Goal: Task Accomplishment & Management: Use online tool/utility

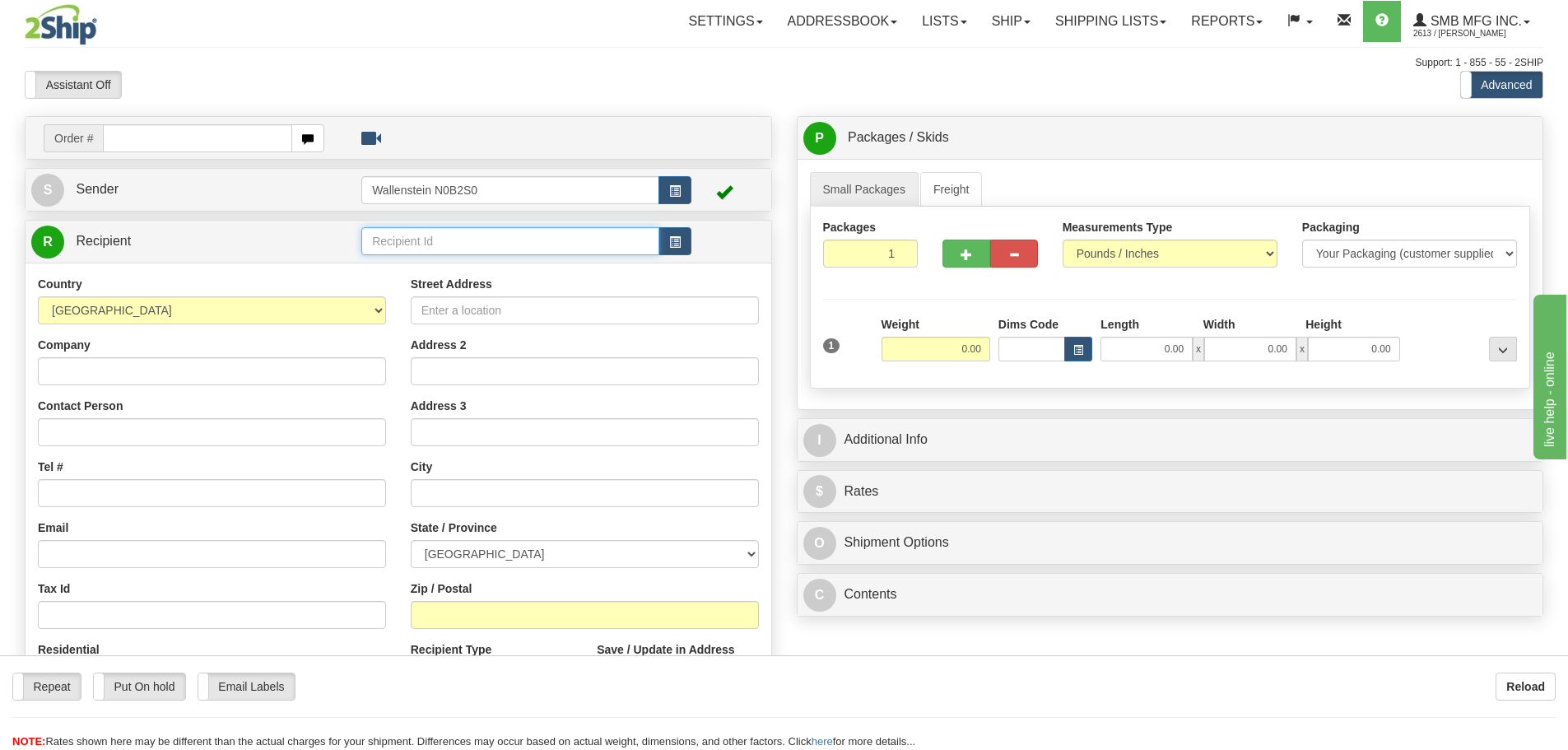
click at [401, 247] on input "text" at bounding box center [510, 241] width 298 height 28
click at [452, 264] on div "FARM13" at bounding box center [507, 267] width 282 height 19
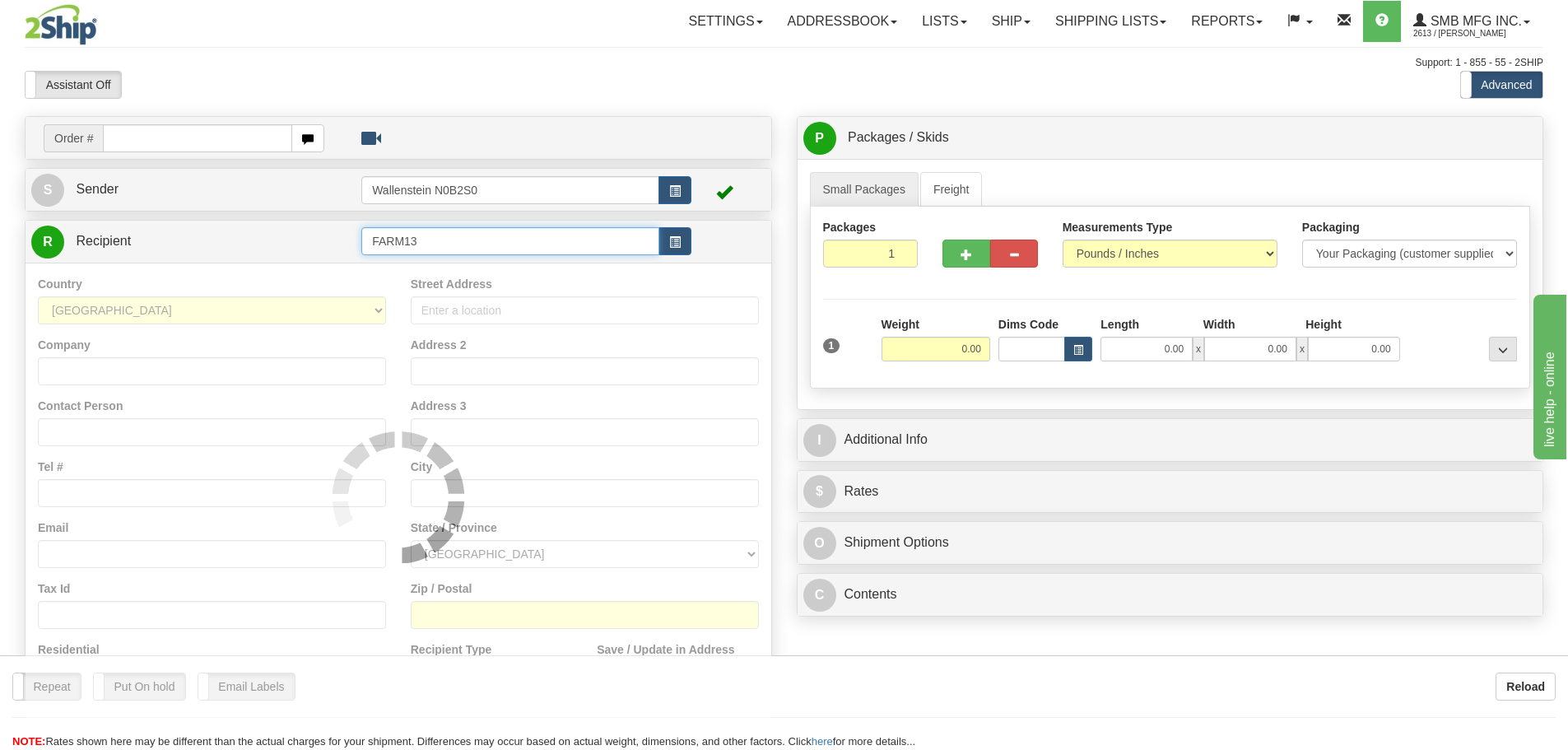
type input "FARM13"
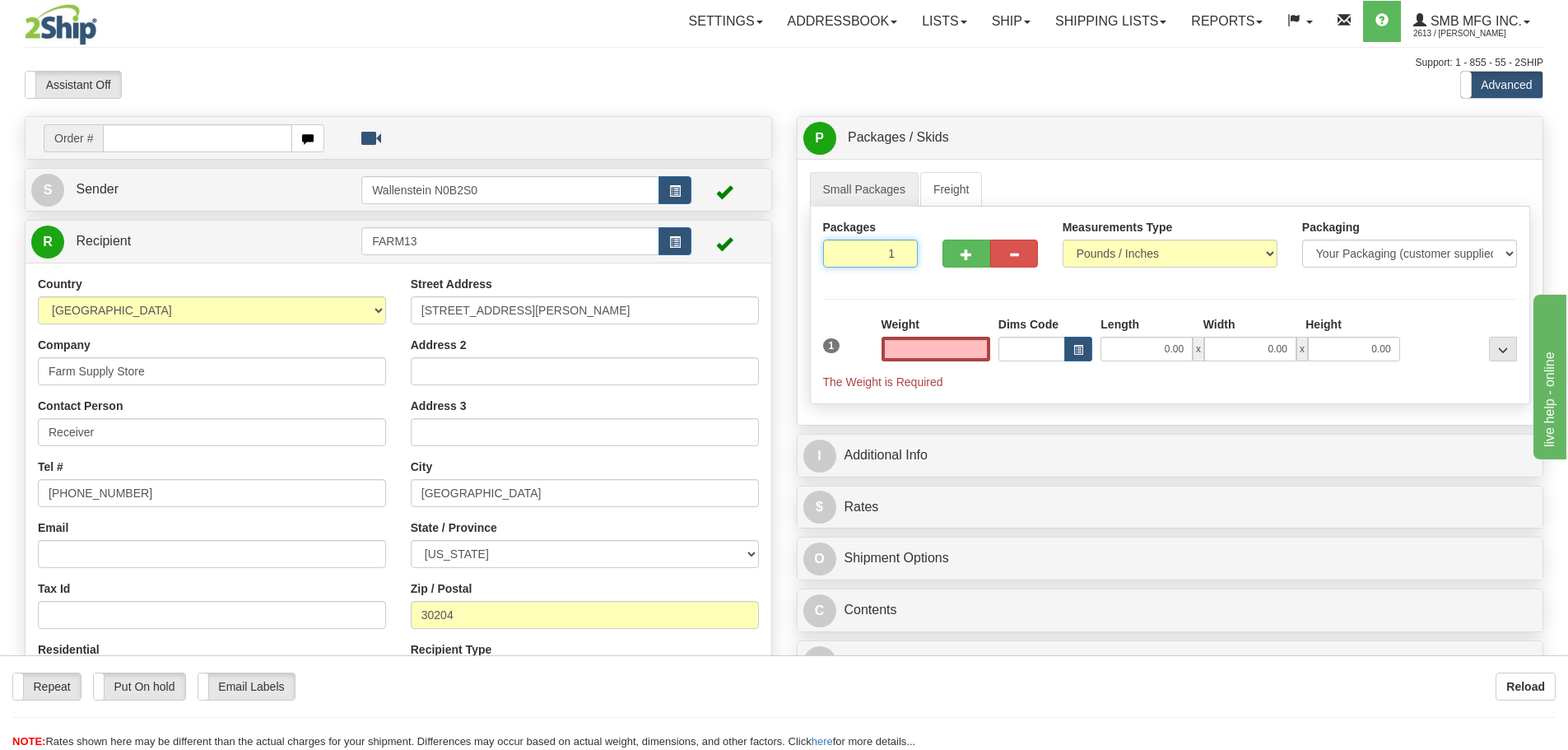
type input "0.00"
click at [882, 254] on input "1" at bounding box center [870, 253] width 95 height 28
type input "3"
type input "2"
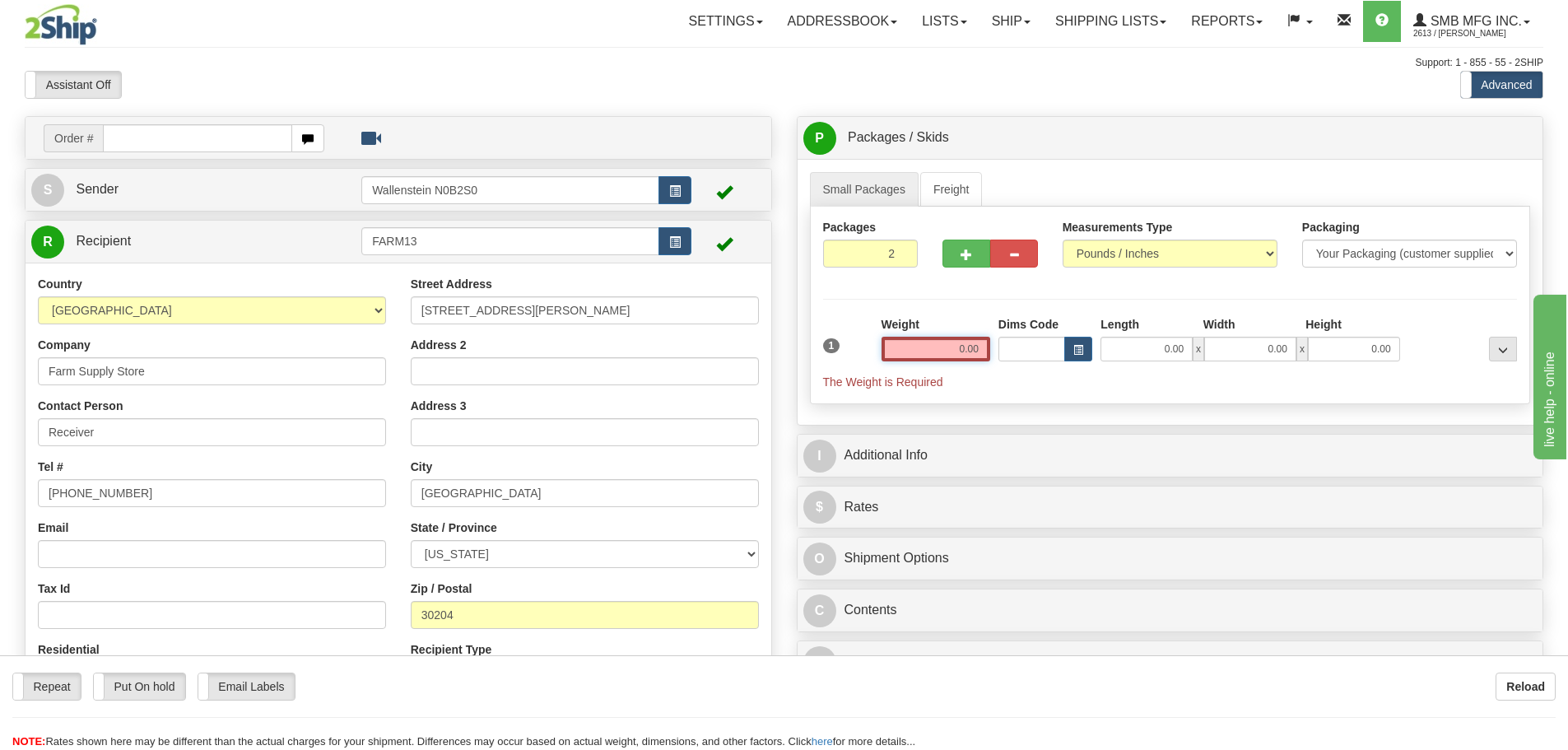
click at [941, 346] on div "Packages 2 1 Measurements Type" at bounding box center [1170, 305] width 721 height 198
click at [941, 346] on input "0.00" at bounding box center [935, 348] width 109 height 24
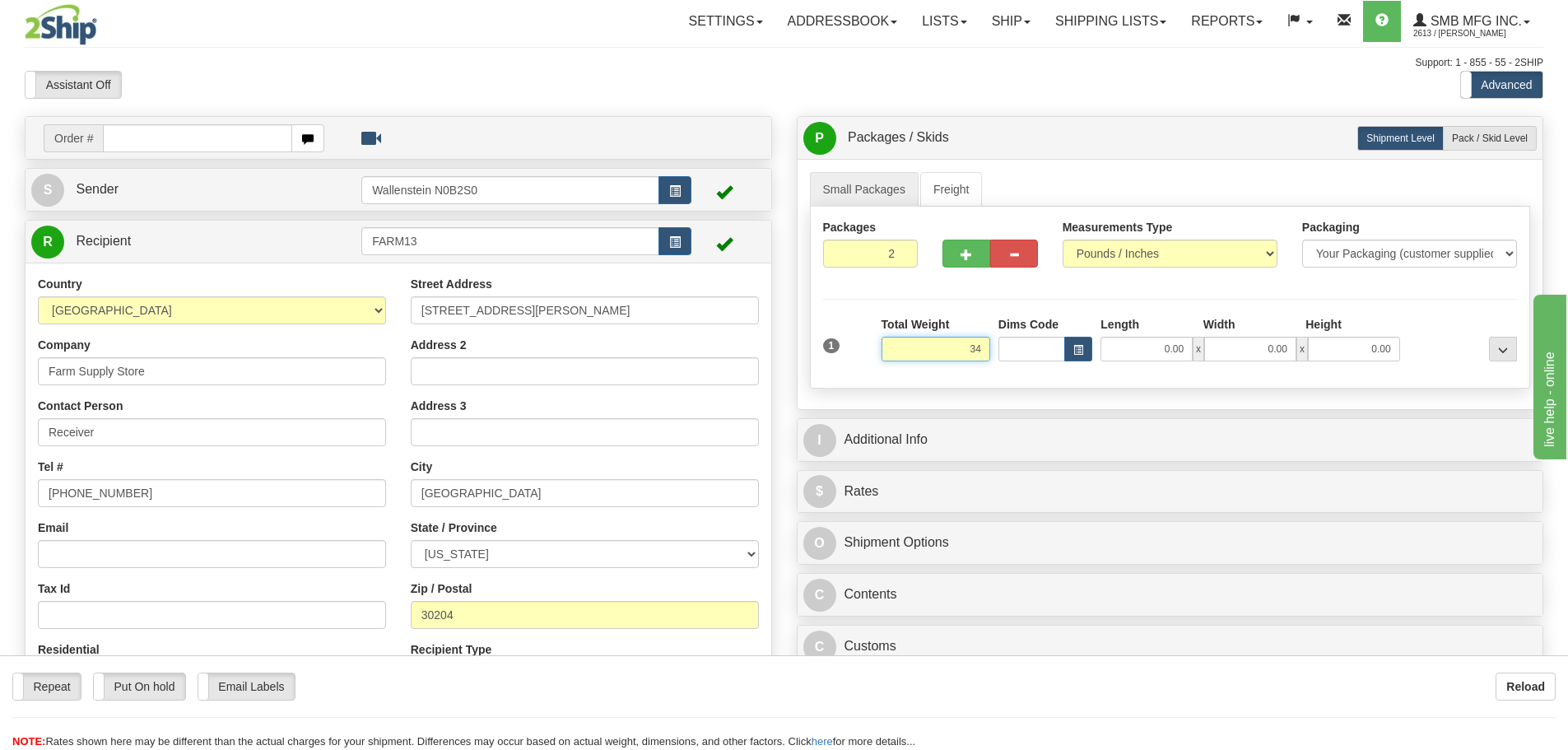
type input "34.00"
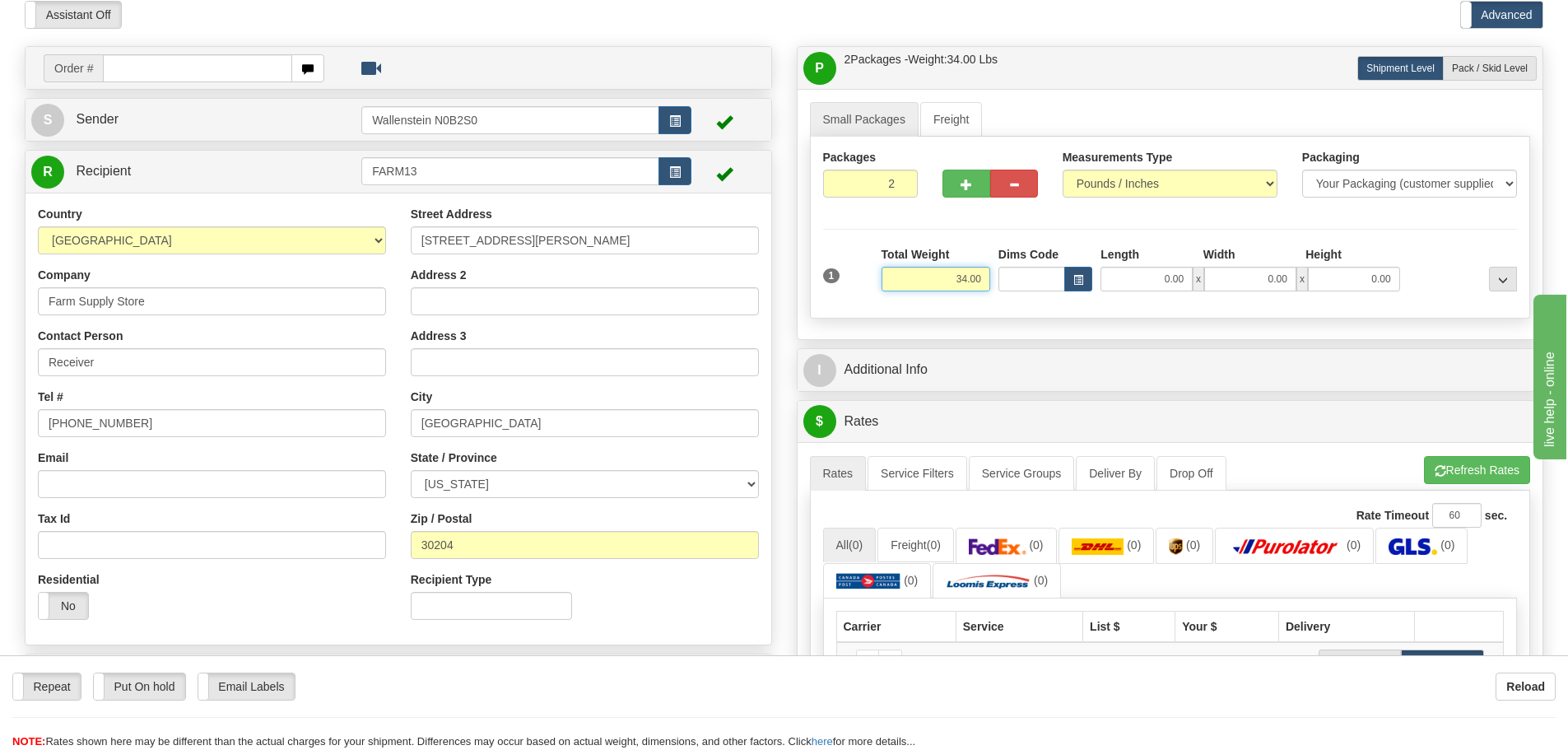
scroll to position [165, 0]
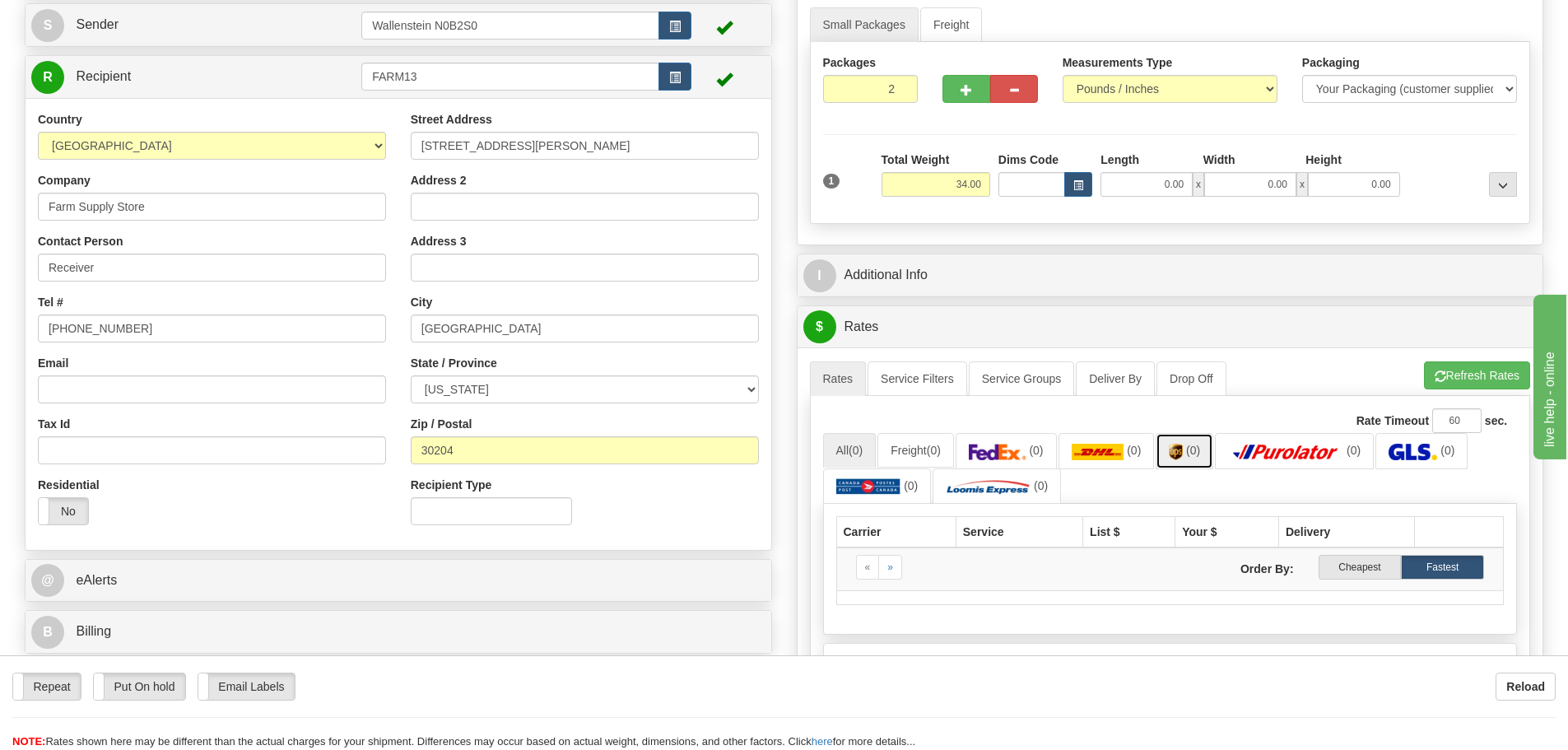
click at [1183, 455] on img at bounding box center [1176, 452] width 14 height 17
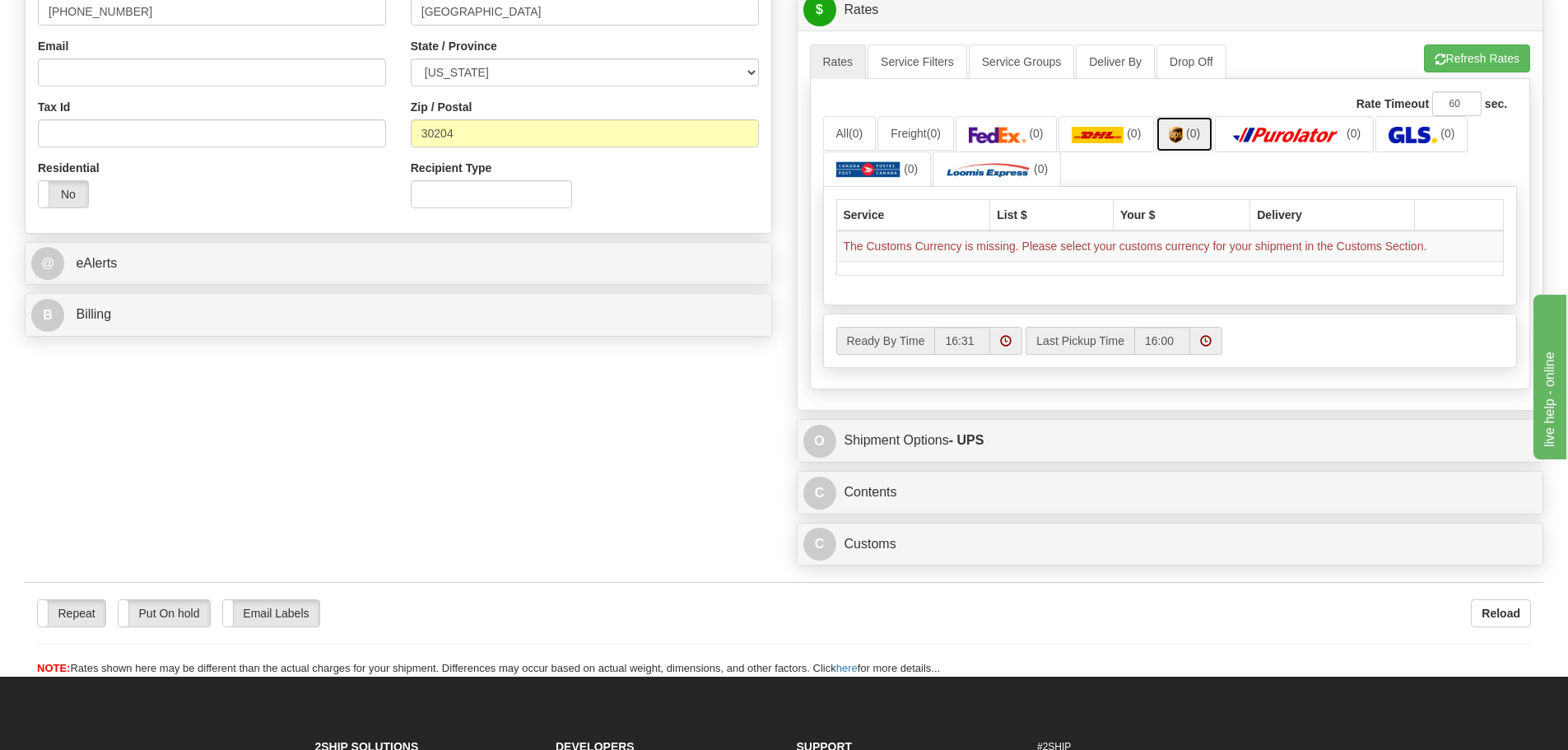
scroll to position [494, 0]
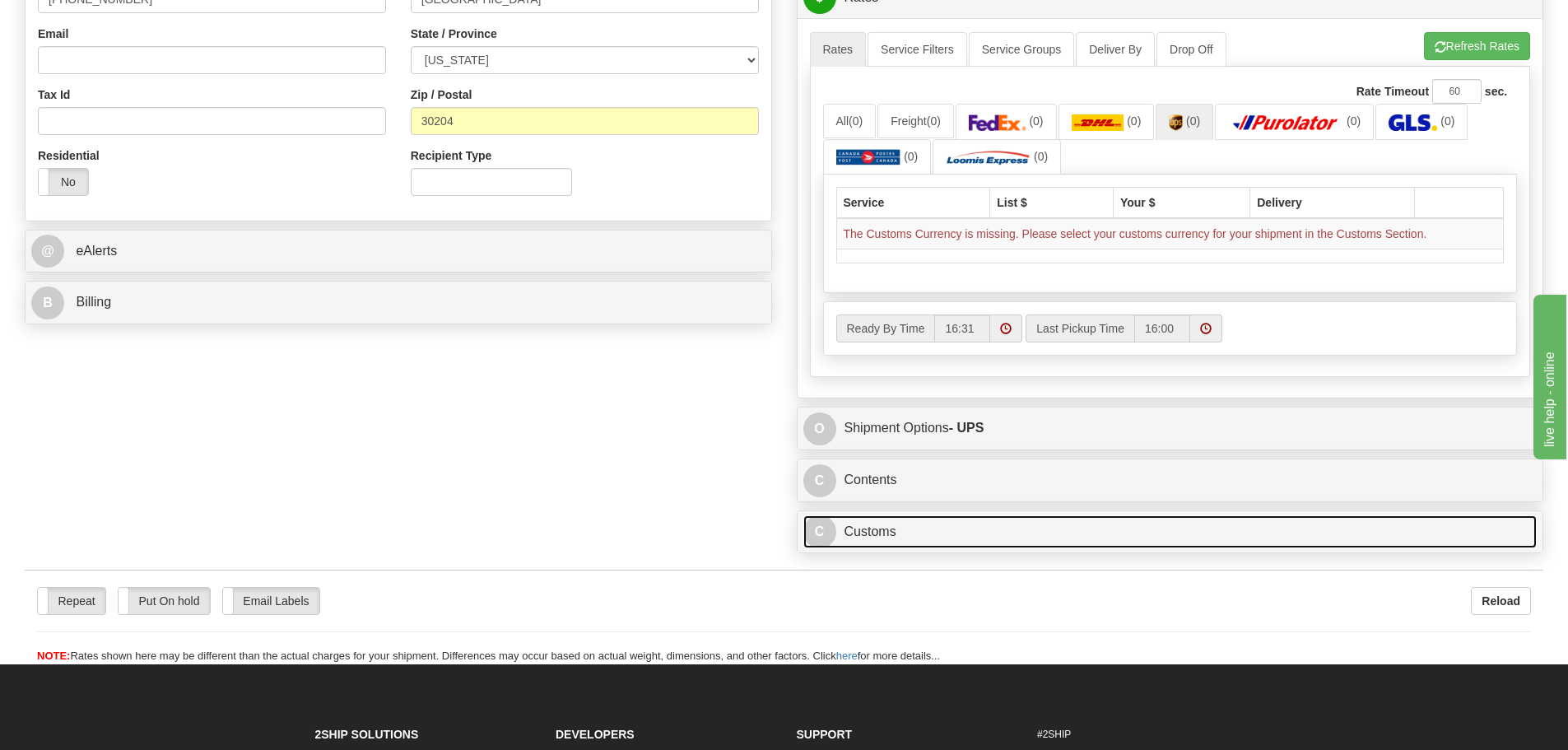
click at [919, 528] on link "C Customs" at bounding box center [1171, 532] width 734 height 34
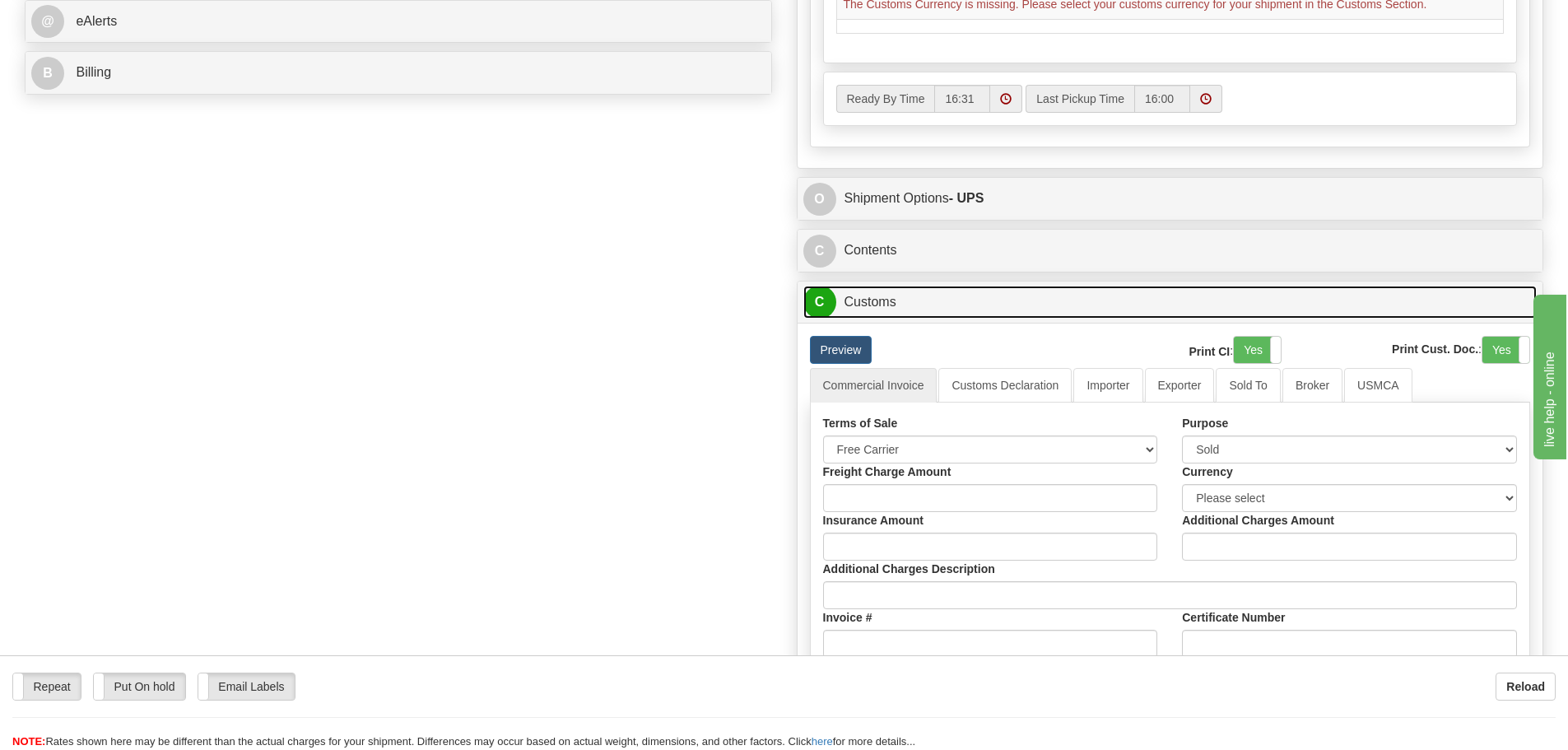
scroll to position [741, 0]
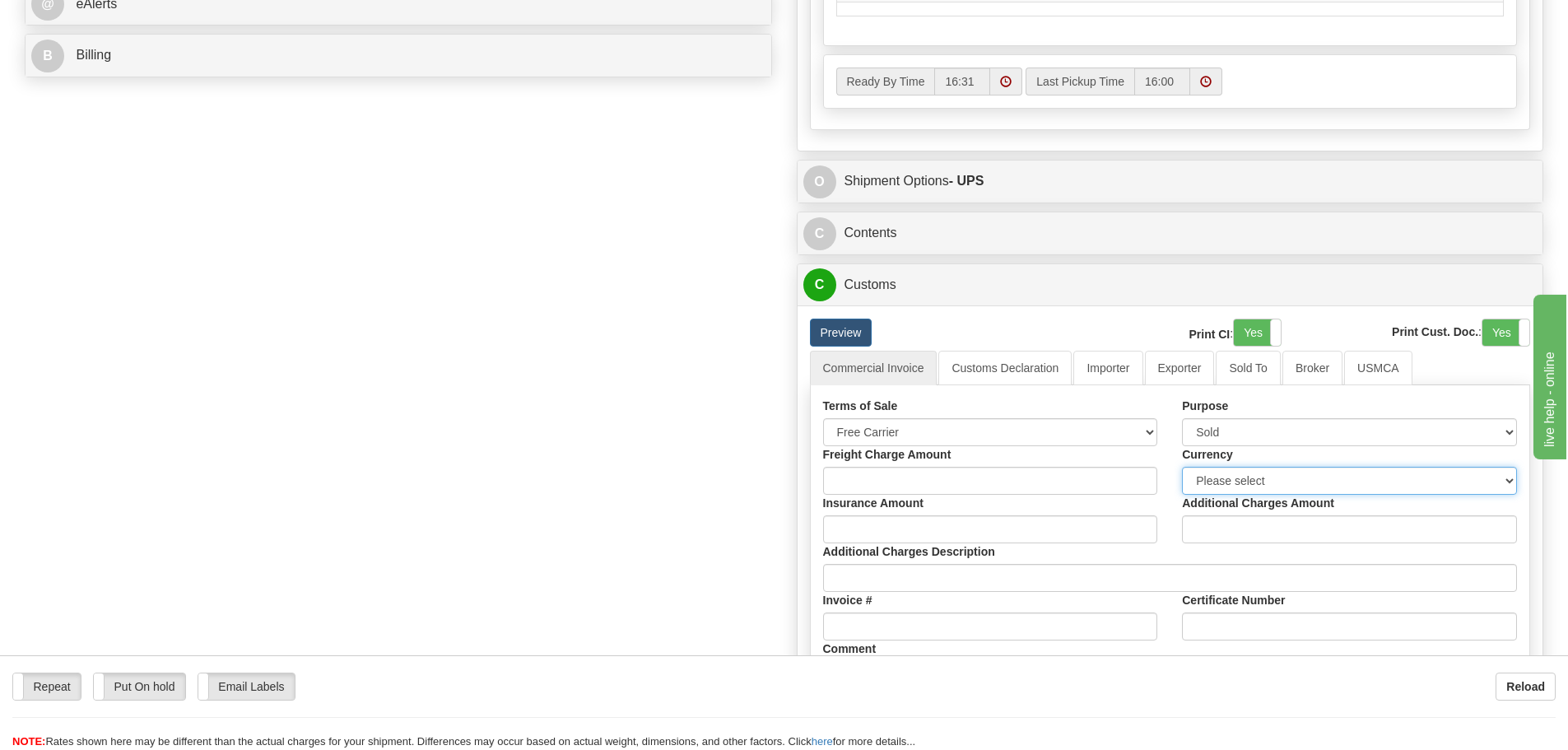
click at [1261, 482] on select "Please select CAD USD EUR ZAR [PERSON_NAME] ARN AUD AUS AWG BBD BFR BGN BHD BMD…" at bounding box center [1349, 481] width 335 height 28
select select "0"
click at [1182, 467] on select "Please select CAD USD EUR ZAR [PERSON_NAME] ARN AUD AUS AWG BBD BFR BGN BHD BMD…" at bounding box center [1349, 481] width 335 height 28
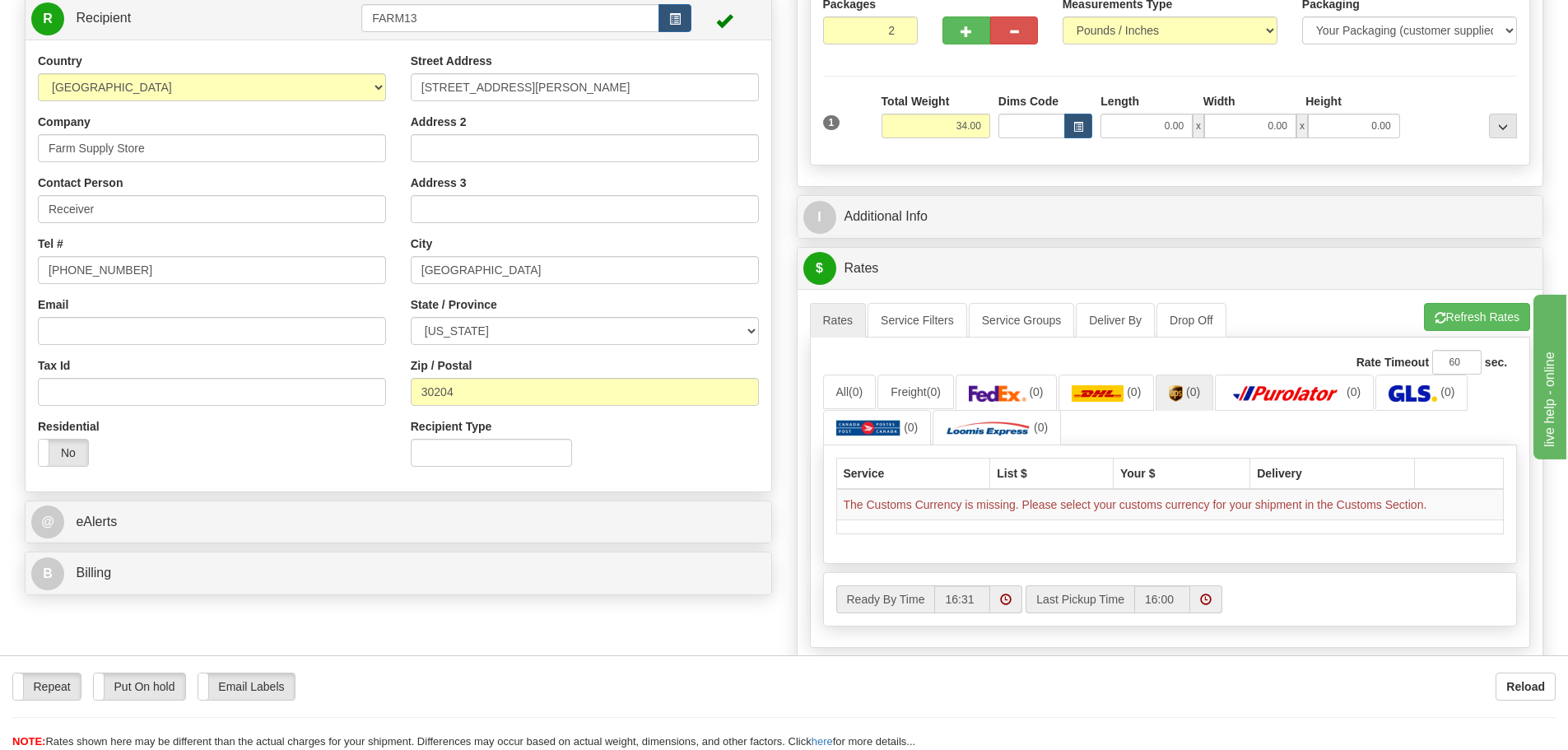
scroll to position [165, 0]
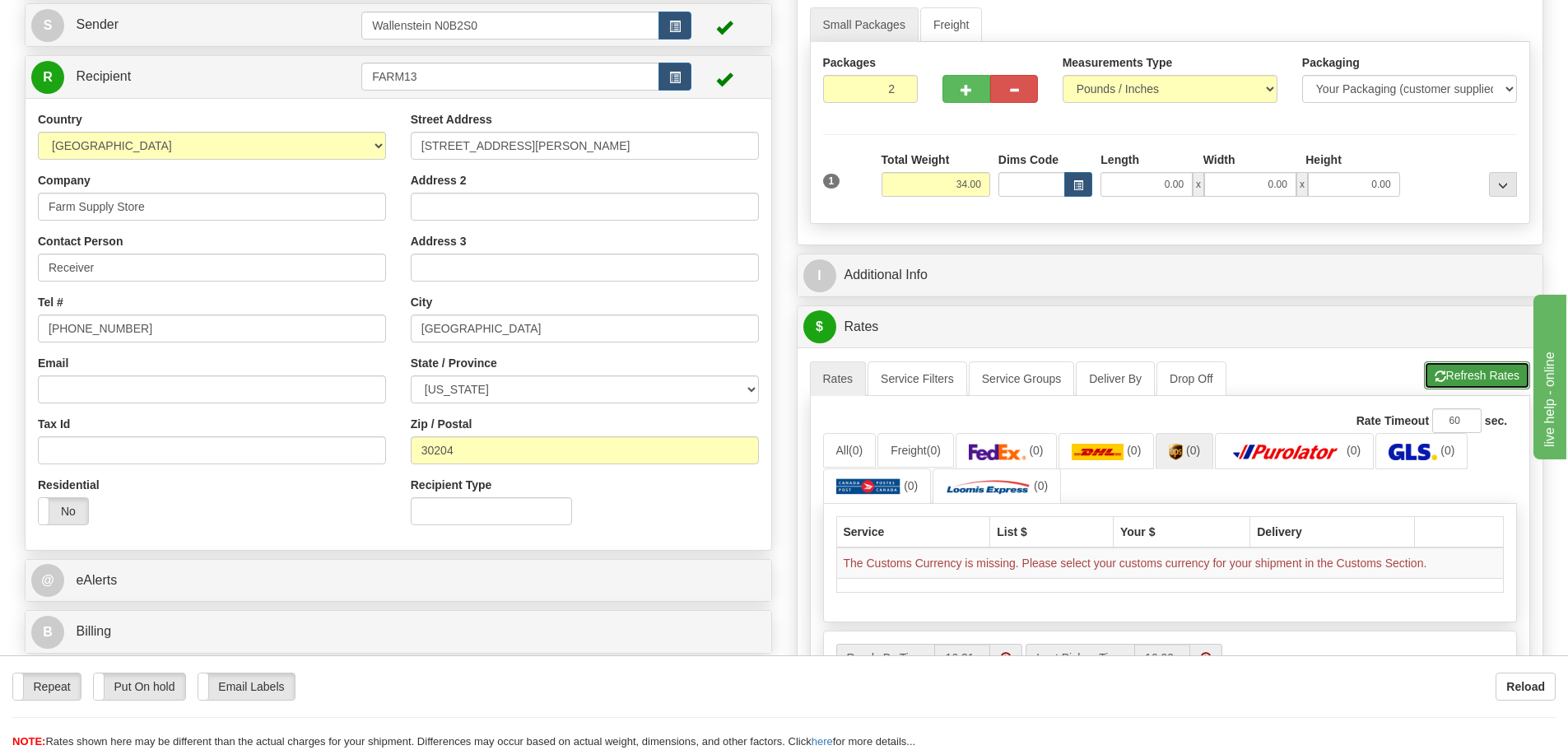
click at [1459, 375] on button "Refresh Rates" at bounding box center [1477, 375] width 106 height 28
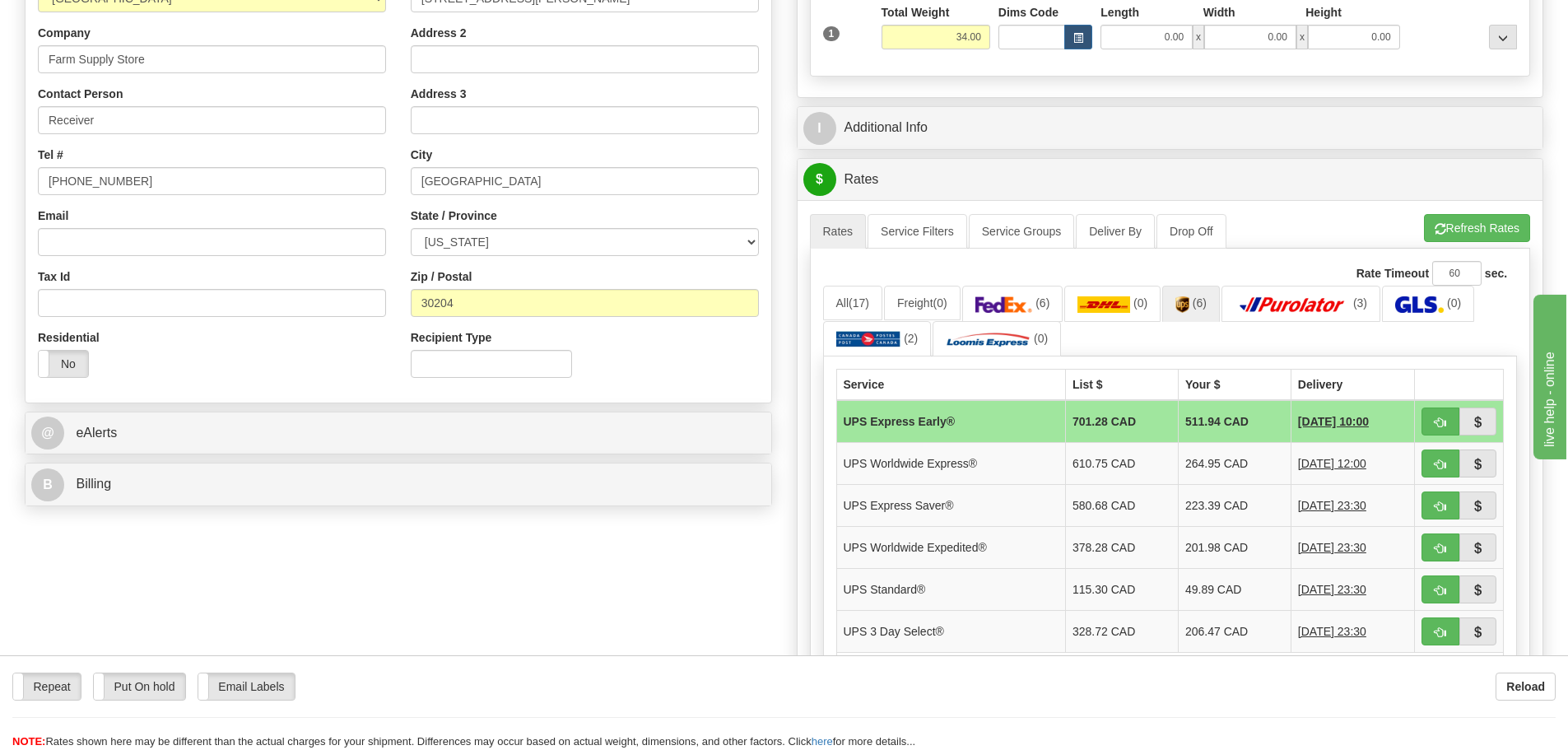
scroll to position [329, 0]
